Goal: Task Accomplishment & Management: Manage account settings

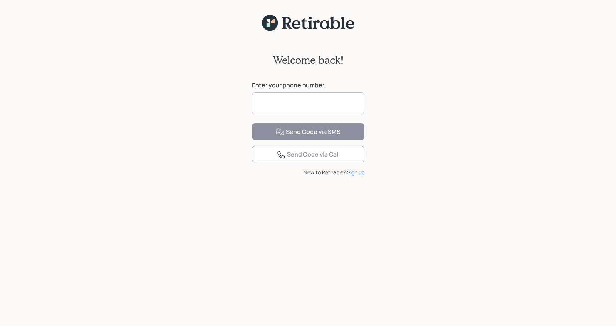
click at [316, 99] on input at bounding box center [308, 103] width 112 height 22
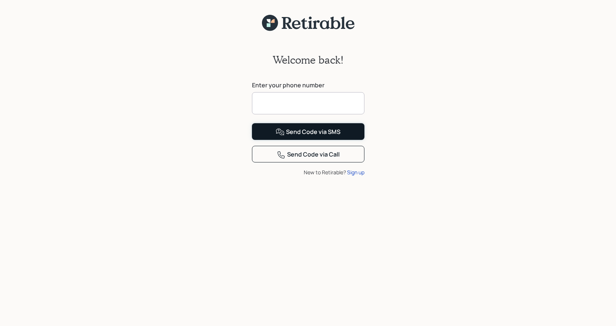
click at [312, 162] on form "Enter your phone number Send Code via SMS Send Code via Call New to Retirable? …" at bounding box center [308, 128] width 112 height 95
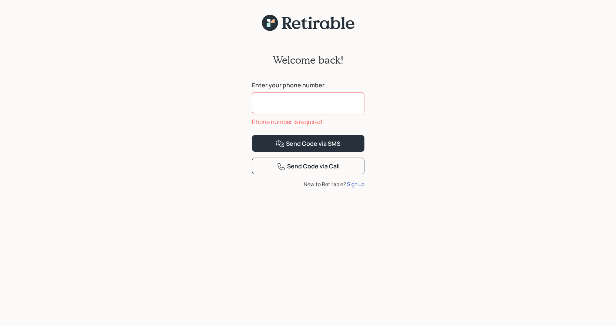
click at [282, 101] on input at bounding box center [308, 103] width 112 height 22
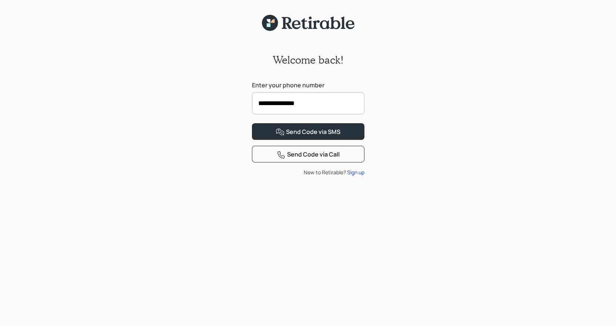
type input "**********"
click at [252, 123] on button "Send Code via SMS" at bounding box center [308, 131] width 112 height 17
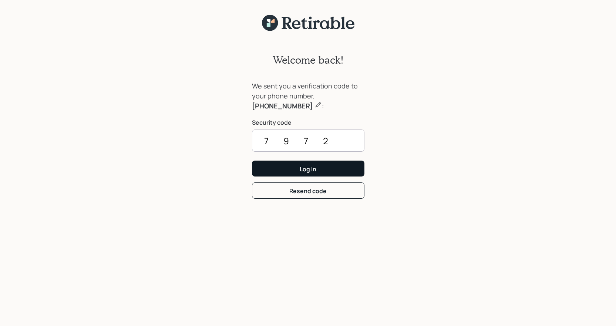
type input "7972"
click at [306, 169] on div "Log In" at bounding box center [308, 169] width 17 height 8
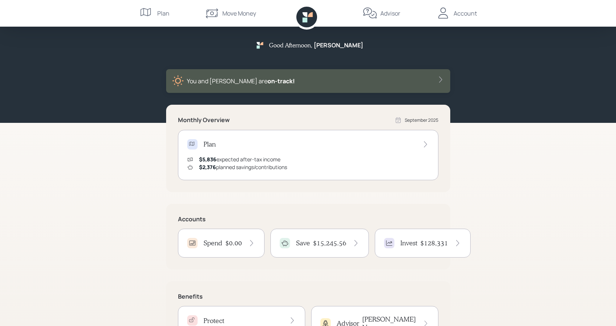
scroll to position [46, 0]
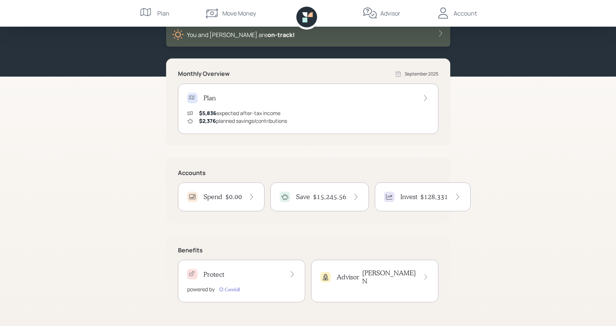
click at [334, 199] on h4 "$15,245.56" at bounding box center [329, 197] width 33 height 8
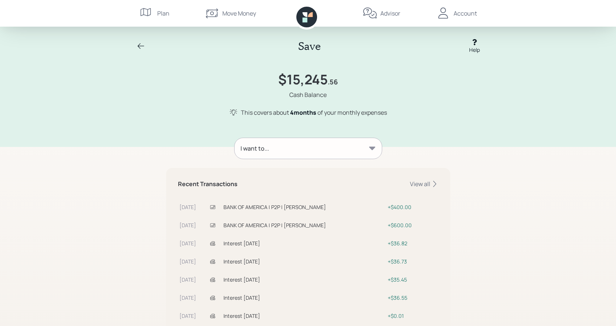
scroll to position [67, 0]
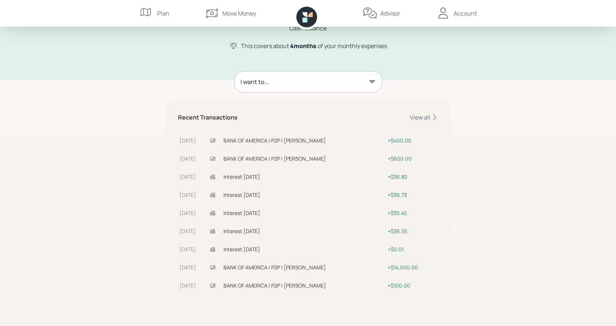
click at [566, 263] on div "Save Help $15,245 .56 Cash Balance This covers about 4 month s of your monthly …" at bounding box center [308, 129] width 616 height 392
